Goal: Task Accomplishment & Management: Manage account settings

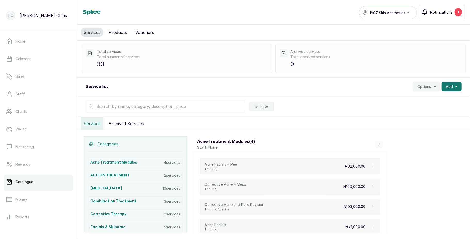
click at [446, 11] on span "Notifications" at bounding box center [441, 12] width 22 height 5
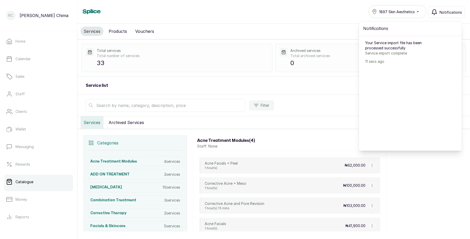
click at [446, 11] on span "Notifications" at bounding box center [451, 12] width 22 height 5
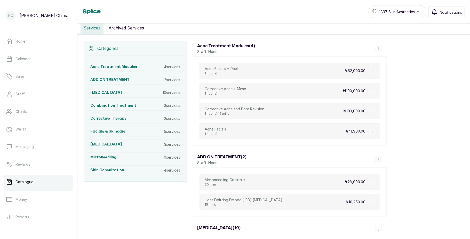
scroll to position [94, 0]
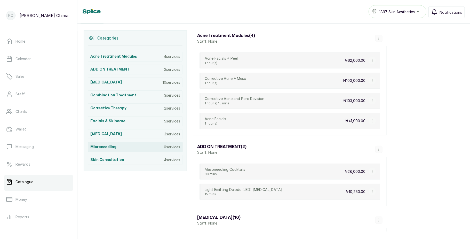
click at [159, 148] on div "microneedling 0 services" at bounding box center [135, 147] width 95 height 10
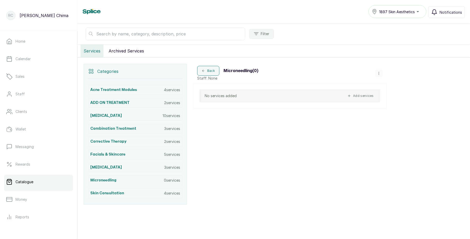
click at [379, 72] on icon "button" at bounding box center [379, 74] width 4 height 4
click at [394, 60] on span "Delete Category" at bounding box center [401, 59] width 33 height 6
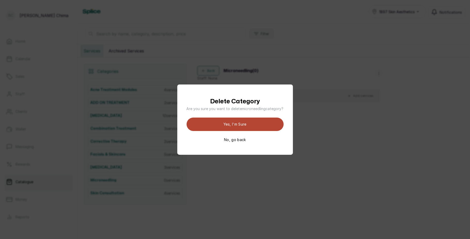
click at [272, 123] on button "Yes, I'm sure" at bounding box center [235, 124] width 97 height 13
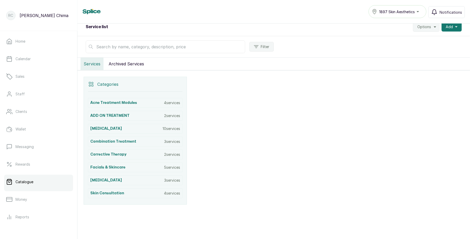
scroll to position [0, 0]
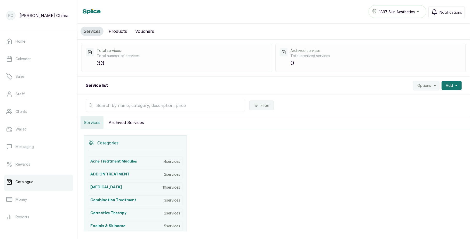
click at [100, 122] on button "Services" at bounding box center [92, 122] width 23 height 12
click at [124, 160] on h3 "Acne Treatment Modules" at bounding box center [113, 161] width 47 height 5
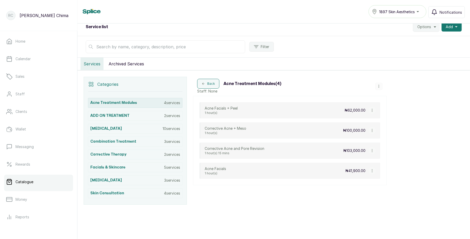
scroll to position [61, 0]
click at [213, 80] on button "Back" at bounding box center [208, 84] width 22 height 10
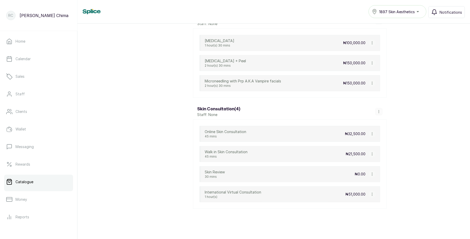
scroll to position [841, 0]
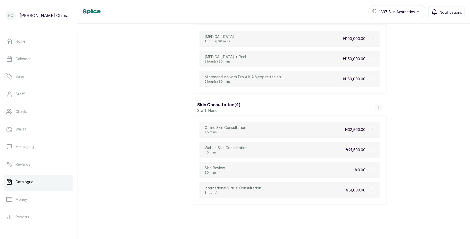
click at [372, 188] on button "button" at bounding box center [372, 189] width 7 height 7
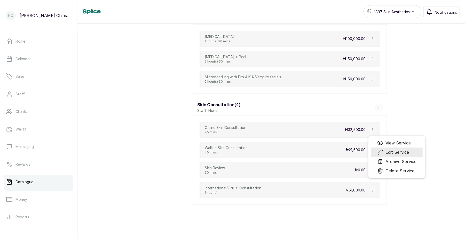
click at [383, 154] on icon "Menu" at bounding box center [380, 152] width 5 height 5
select select "fixed"
select select "percentage"
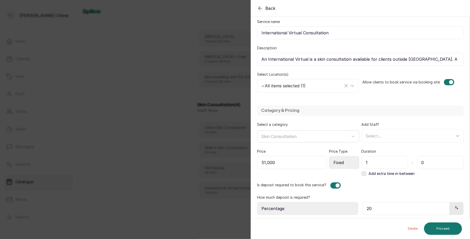
scroll to position [66, 0]
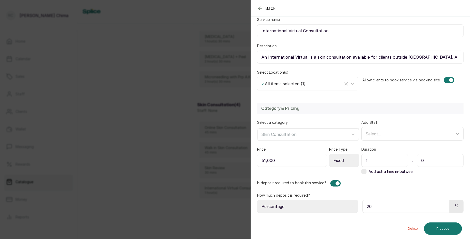
click at [401, 134] on div "Select..." at bounding box center [410, 134] width 89 height 6
click at [440, 225] on button "Proceed" at bounding box center [443, 228] width 38 height 12
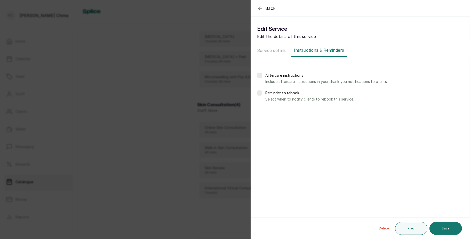
scroll to position [0, 0]
click at [212, 170] on div "Back Service Edit Service Edit the details of this service Service details Inst…" at bounding box center [235, 119] width 470 height 239
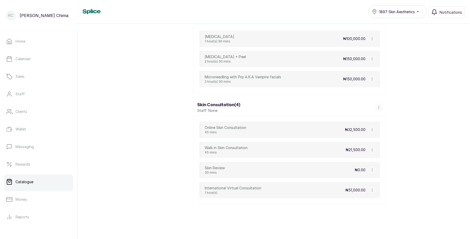
click at [379, 106] on icon "button" at bounding box center [379, 107] width 0 height 3
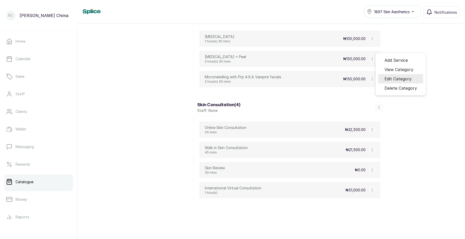
click at [394, 82] on span "Edit Category" at bounding box center [398, 79] width 27 height 6
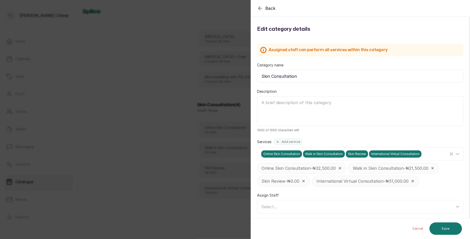
scroll to position [3, 0]
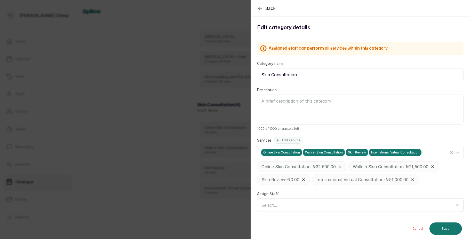
click at [301, 203] on div "Select..." at bounding box center [357, 205] width 193 height 6
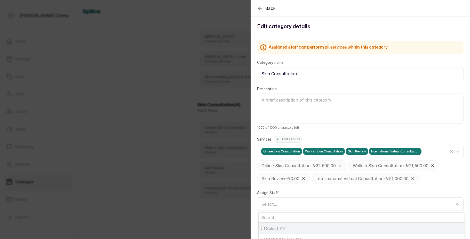
click at [275, 227] on span "Select All" at bounding box center [275, 228] width 19 height 6
click at [265, 227] on input "Select All" at bounding box center [262, 228] width 3 height 3
checkbox input "true"
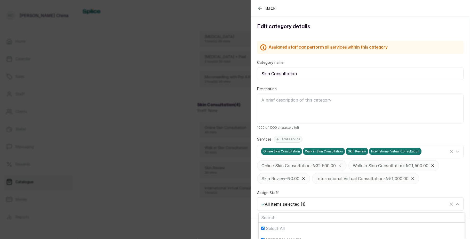
click at [297, 203] on div "✓ All items selected ( 1 )" at bounding box center [354, 204] width 187 height 6
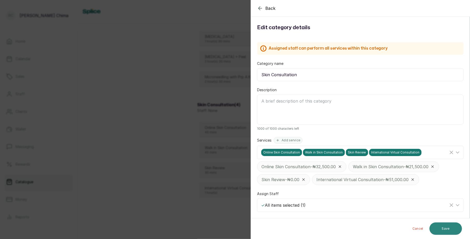
click at [445, 224] on button "Save" at bounding box center [446, 228] width 33 height 12
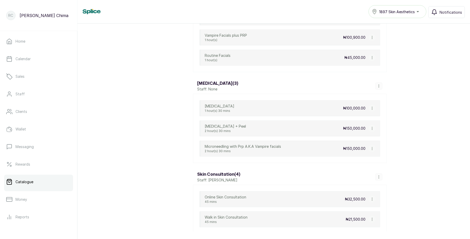
scroll to position [763, 0]
click at [378, 89] on icon "button" at bounding box center [379, 87] width 4 height 4
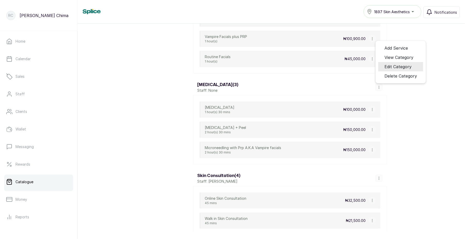
click at [400, 70] on span "Edit Category" at bounding box center [398, 67] width 27 height 6
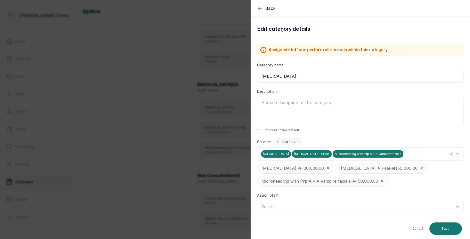
scroll to position [3, 0]
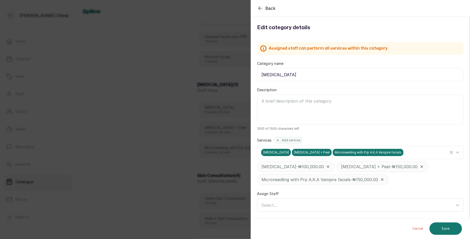
click at [299, 202] on div "Select..." at bounding box center [357, 205] width 193 height 6
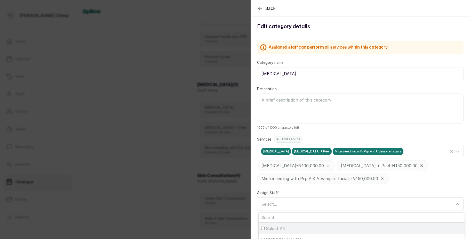
click at [280, 228] on span "Select All" at bounding box center [275, 228] width 19 height 6
click at [265, 228] on input "Select All" at bounding box center [262, 228] width 3 height 3
checkbox input "true"
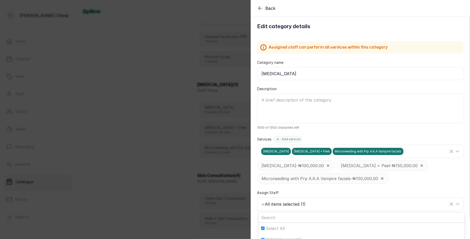
click at [304, 206] on div "✓ All items selected ( 1 )" at bounding box center [354, 204] width 187 height 6
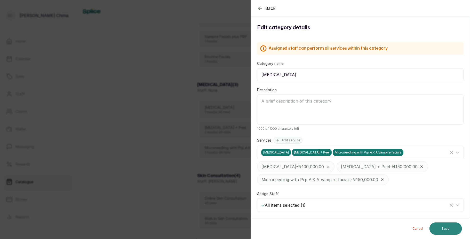
click at [443, 225] on button "Save" at bounding box center [446, 228] width 33 height 12
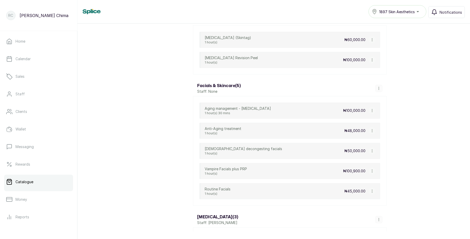
scroll to position [630, 0]
click at [378, 91] on icon "button" at bounding box center [379, 89] width 4 height 4
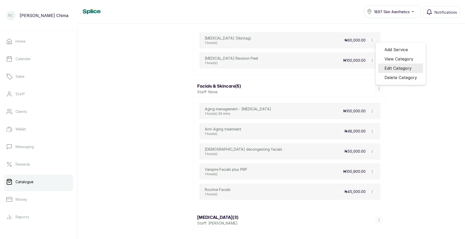
click at [399, 71] on span "Edit Category" at bounding box center [398, 68] width 27 height 6
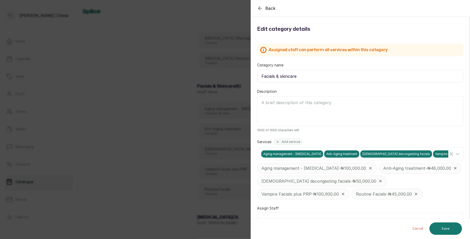
scroll to position [16, 0]
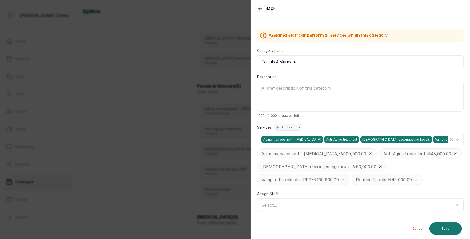
click at [285, 207] on div "Select..." at bounding box center [357, 205] width 193 height 6
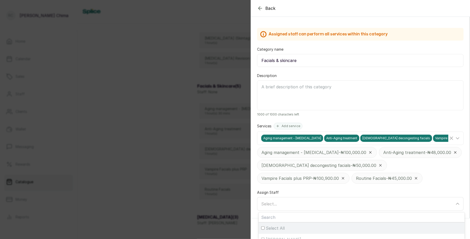
click at [276, 225] on label "Select All" at bounding box center [362, 227] width 206 height 11
click at [265, 226] on input "Select All" at bounding box center [262, 227] width 3 height 3
checkbox input "true"
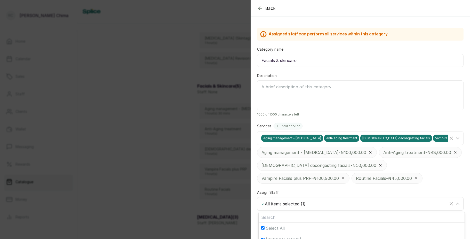
click at [290, 211] on div "Select All Rita Chima" at bounding box center [362, 227] width 206 height 35
click at [311, 208] on div "✓ All items selected ( 1 )" at bounding box center [361, 204] width 205 height 10
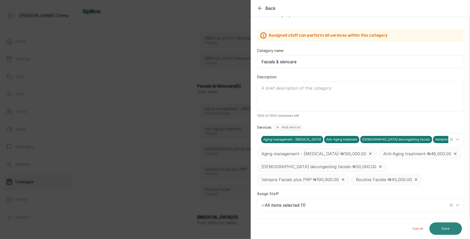
click at [442, 227] on button "Save" at bounding box center [446, 228] width 33 height 12
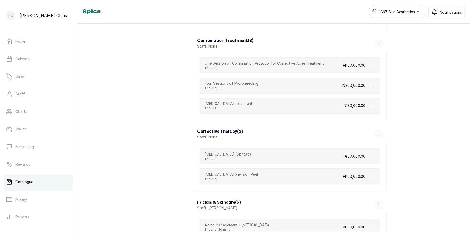
scroll to position [513, 0]
click at [380, 137] on icon "button" at bounding box center [379, 135] width 4 height 4
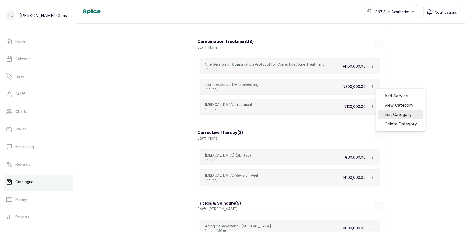
click at [397, 118] on span "Edit Category" at bounding box center [398, 114] width 27 height 6
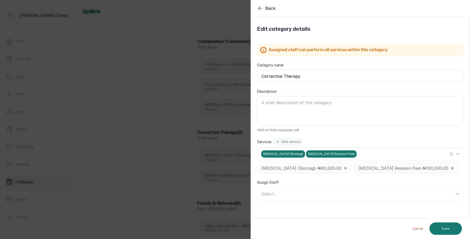
scroll to position [3, 0]
click at [276, 196] on span "Select..." at bounding box center [269, 193] width 16 height 5
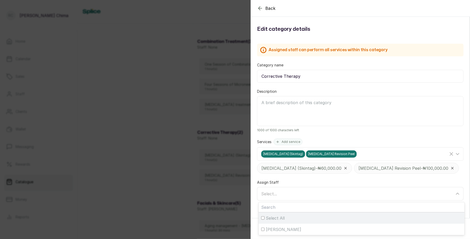
click at [274, 221] on span "Select All" at bounding box center [275, 218] width 19 height 6
click at [265, 220] on input "Select All" at bounding box center [262, 217] width 3 height 3
checkbox input "true"
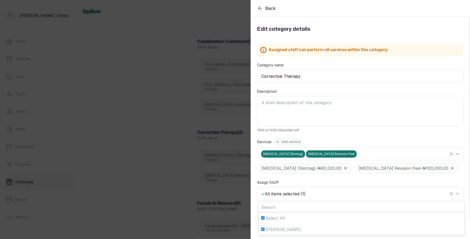
click at [306, 197] on div "✓ All items selected ( 1 )" at bounding box center [354, 194] width 187 height 6
click at [448, 229] on button "Save" at bounding box center [446, 228] width 33 height 12
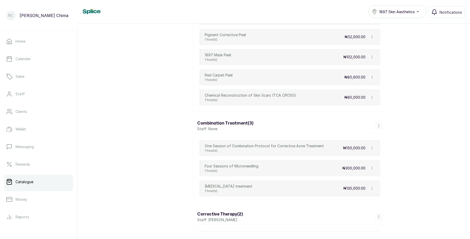
scroll to position [431, 0]
click at [378, 128] on icon "button" at bounding box center [379, 126] width 4 height 4
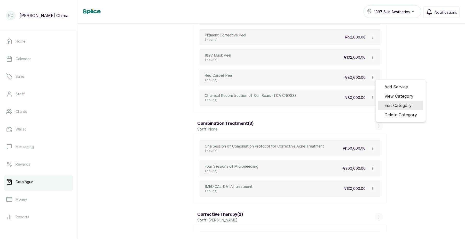
click at [396, 108] on span "Edit Category" at bounding box center [398, 105] width 27 height 6
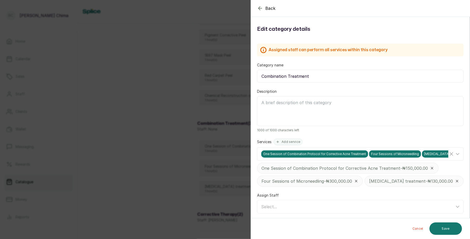
scroll to position [3, 0]
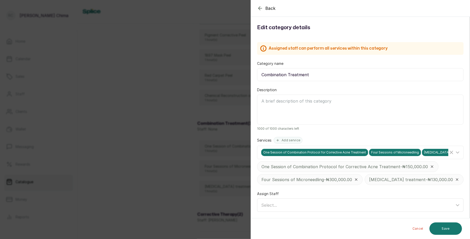
click at [330, 211] on div "Select..." at bounding box center [361, 205] width 206 height 13
click at [324, 204] on div "Select..." at bounding box center [357, 205] width 193 height 6
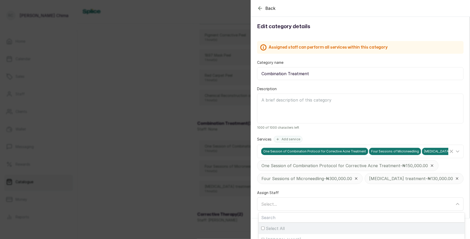
click at [291, 230] on div "Select All" at bounding box center [361, 228] width 201 height 6
click at [265, 230] on input "Select All" at bounding box center [262, 228] width 3 height 3
checkbox input "true"
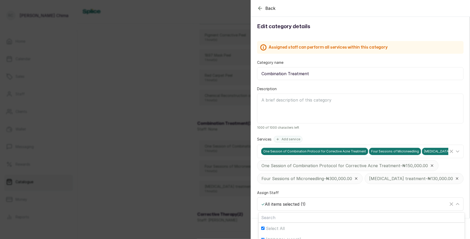
click at [349, 202] on div "✓ All items selected ( 1 )" at bounding box center [354, 204] width 187 height 6
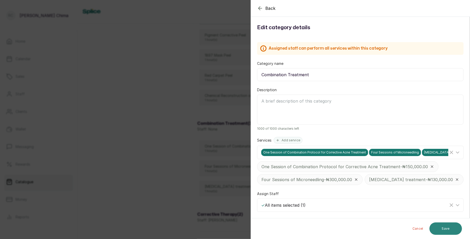
click at [452, 227] on button "Save" at bounding box center [446, 228] width 33 height 12
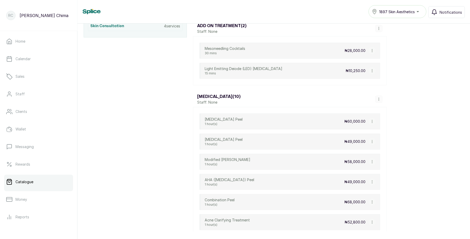
scroll to position [225, 0]
click at [378, 101] on icon "button" at bounding box center [379, 100] width 4 height 4
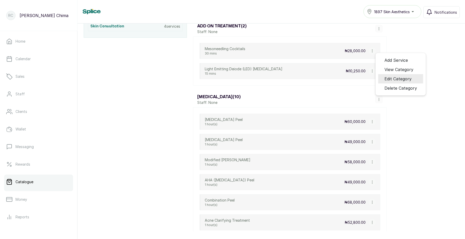
click at [403, 80] on span "Edit Category" at bounding box center [398, 79] width 27 height 6
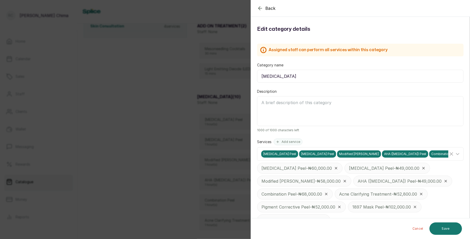
scroll to position [55, 0]
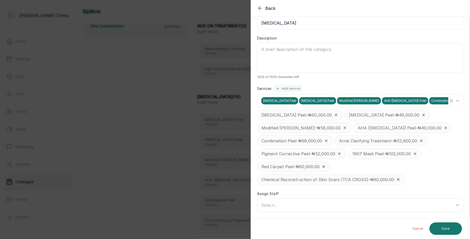
click at [319, 206] on div "Select..." at bounding box center [357, 205] width 193 height 6
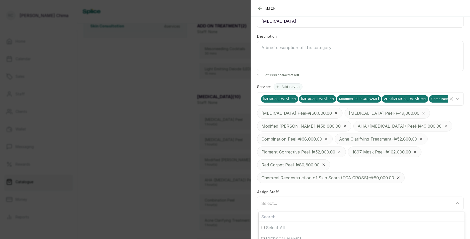
scroll to position [63, 0]
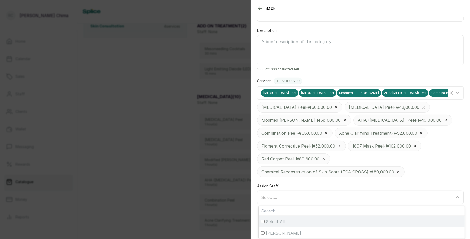
click at [299, 219] on div "Select All" at bounding box center [361, 222] width 201 height 6
click at [265, 220] on input "Select All" at bounding box center [262, 221] width 3 height 3
checkbox input "true"
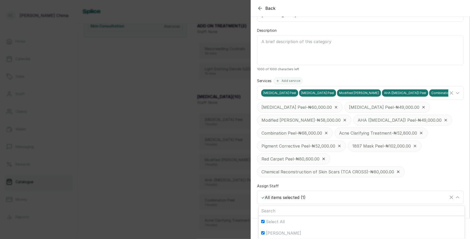
click at [314, 194] on div "✓ All items selected ( 1 )" at bounding box center [354, 197] width 187 height 6
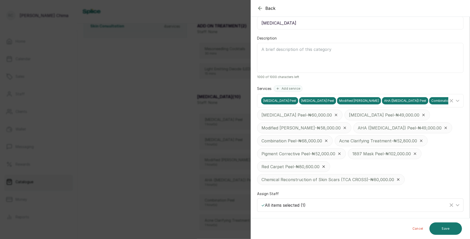
scroll to position [55, 0]
click at [456, 224] on button "Save" at bounding box center [446, 228] width 33 height 12
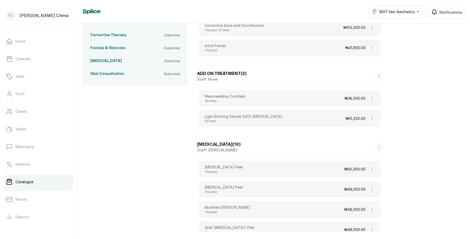
scroll to position [165, 0]
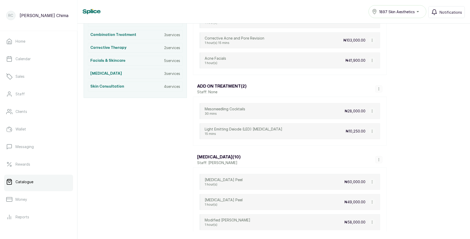
click at [379, 90] on icon "button" at bounding box center [379, 89] width 0 height 3
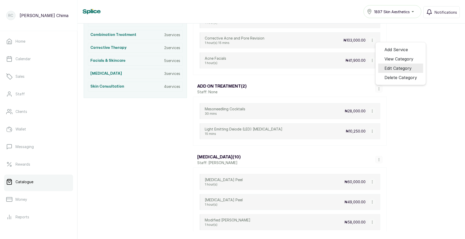
click at [392, 71] on span "Edit Category" at bounding box center [398, 68] width 27 height 6
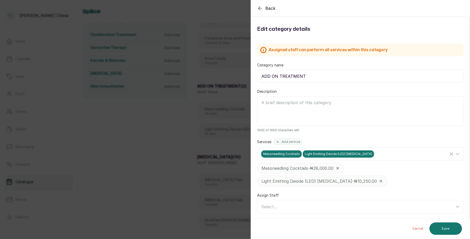
scroll to position [3, 0]
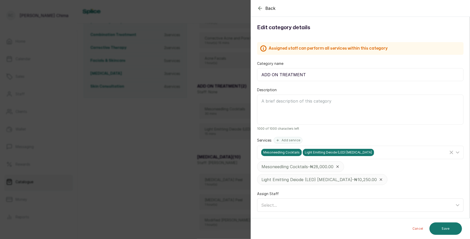
click at [287, 204] on div "Select..." at bounding box center [357, 205] width 193 height 6
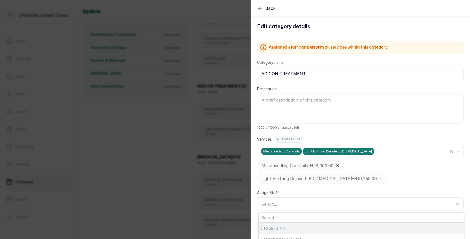
click at [266, 229] on span "Select All" at bounding box center [275, 228] width 19 height 6
click at [265, 229] on input "Select All" at bounding box center [262, 228] width 3 height 3
checkbox input "true"
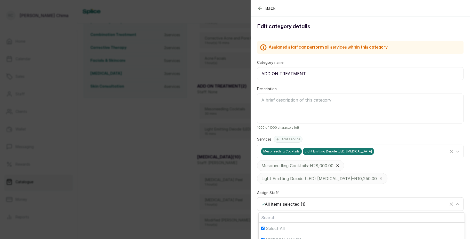
click at [286, 206] on div "✓ All items selected ( 1 )" at bounding box center [354, 204] width 187 height 6
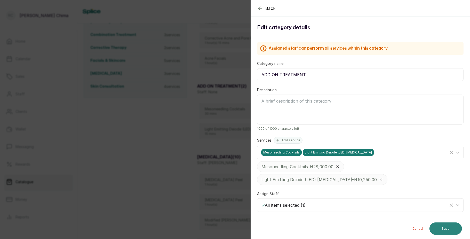
click at [440, 229] on button "Save" at bounding box center [446, 228] width 33 height 12
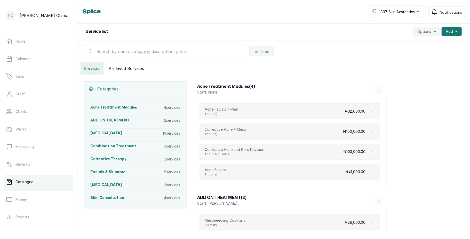
scroll to position [54, 0]
click at [376, 93] on button "button" at bounding box center [379, 89] width 7 height 7
click at [398, 70] on span "Edit Category" at bounding box center [398, 69] width 27 height 6
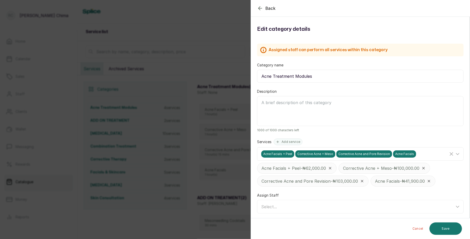
scroll to position [3, 0]
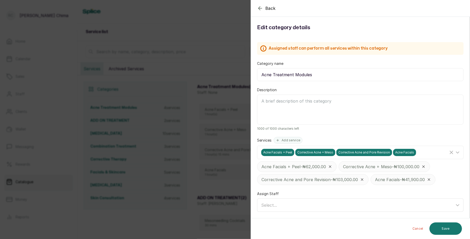
click at [313, 208] on div "Select..." at bounding box center [357, 205] width 193 height 6
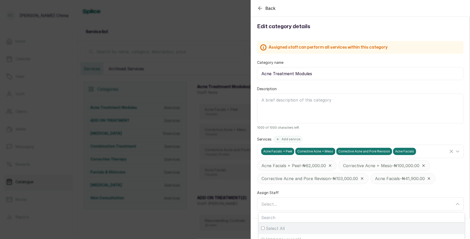
click at [300, 228] on div "Select All" at bounding box center [361, 228] width 201 height 6
click at [265, 228] on input "Select All" at bounding box center [262, 228] width 3 height 3
checkbox input "true"
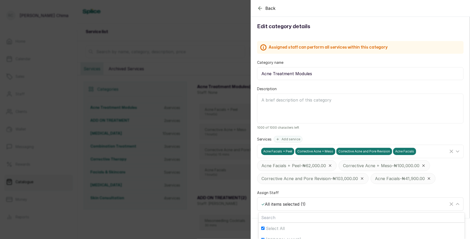
click at [318, 205] on div "✓ All items selected ( 1 )" at bounding box center [354, 204] width 187 height 6
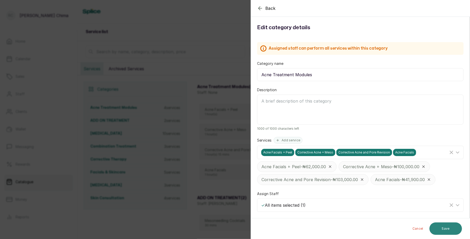
click at [446, 229] on button "Save" at bounding box center [446, 228] width 33 height 12
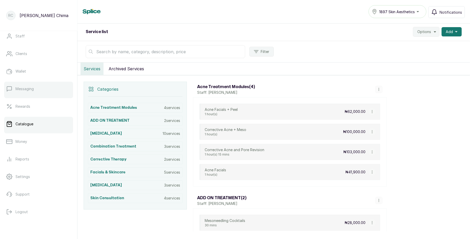
scroll to position [0, 0]
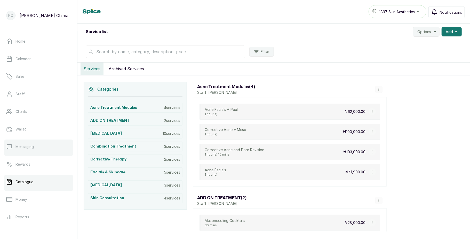
click at [56, 89] on link "Staff" at bounding box center [38, 94] width 69 height 14
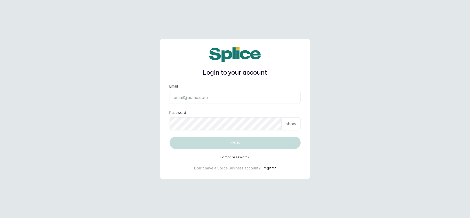
click at [201, 99] on input "Email" at bounding box center [235, 97] width 131 height 13
type input "[EMAIL_ADDRESS][DOMAIN_NAME]"
click at [291, 121] on p "show" at bounding box center [291, 124] width 11 height 6
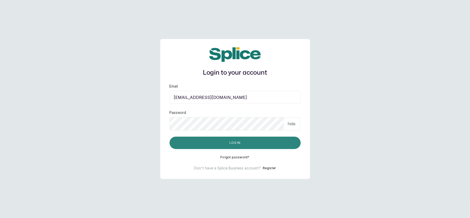
click at [260, 140] on button "Log in" at bounding box center [235, 143] width 131 height 12
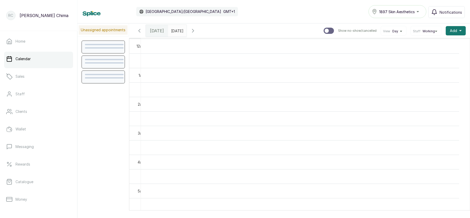
scroll to position [174, 0]
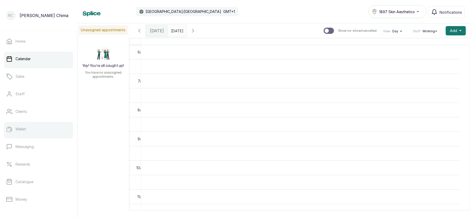
scroll to position [75, 0]
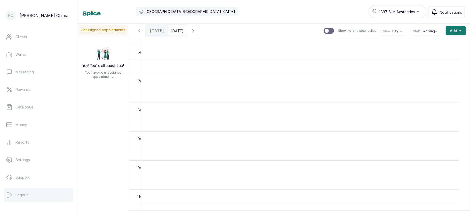
click at [27, 198] on button "Logout" at bounding box center [38, 195] width 69 height 14
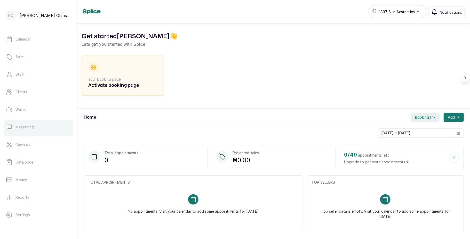
scroll to position [19, 0]
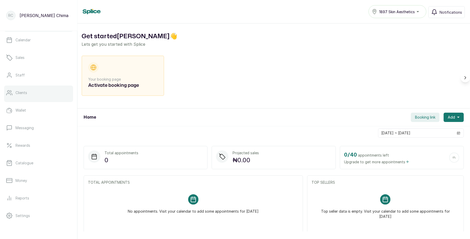
click at [32, 91] on link "Clients" at bounding box center [38, 92] width 69 height 14
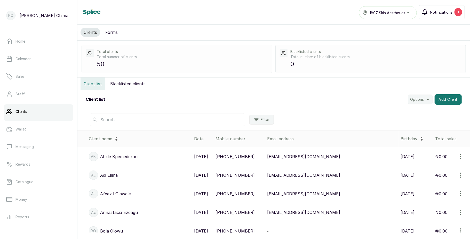
click at [443, 14] on span "Notifications" at bounding box center [441, 12] width 22 height 5
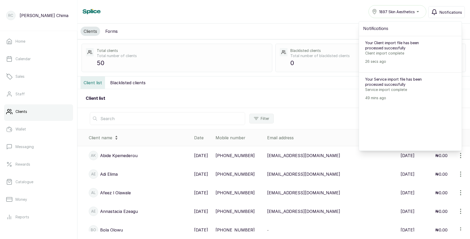
click at [443, 14] on span "Notifications" at bounding box center [451, 12] width 22 height 5
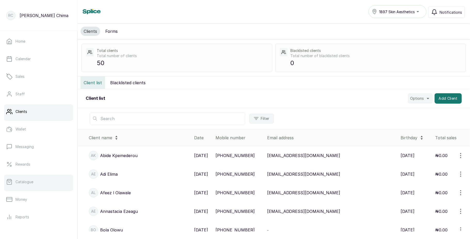
click at [36, 179] on link "Catalogue" at bounding box center [38, 182] width 69 height 14
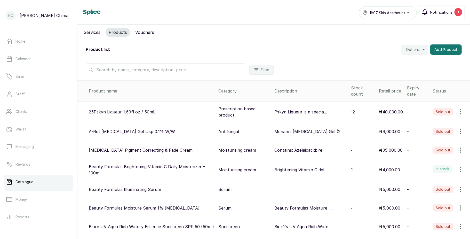
click at [443, 9] on button "Notifications 1" at bounding box center [442, 12] width 46 height 14
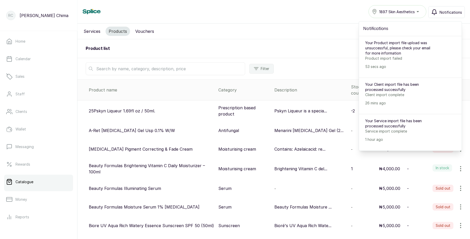
click at [309, 45] on div "Product list Options Add Product" at bounding box center [273, 48] width 393 height 19
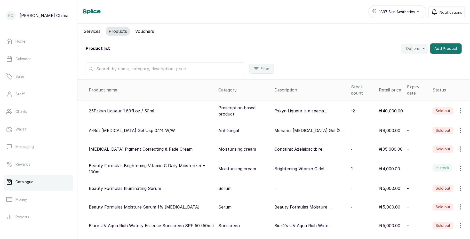
scroll to position [58, 0]
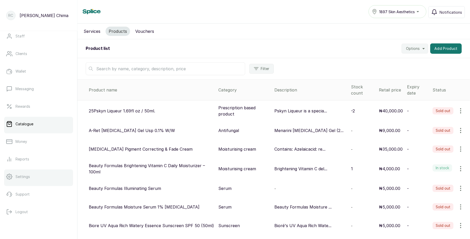
click at [26, 173] on link "Settings" at bounding box center [38, 176] width 69 height 14
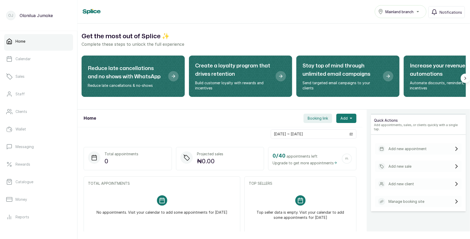
click at [406, 12] on span "Mainland branch" at bounding box center [400, 11] width 28 height 5
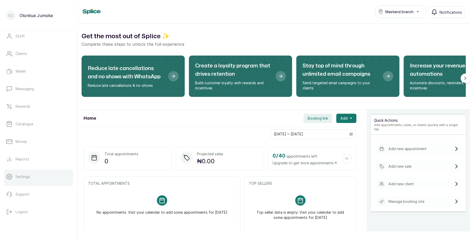
click at [30, 177] on link "Settings" at bounding box center [38, 176] width 69 height 14
